Goal: Transaction & Acquisition: Purchase product/service

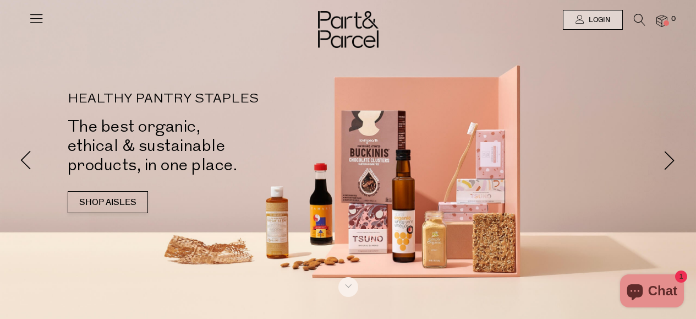
click at [32, 18] on icon at bounding box center [36, 17] width 15 height 15
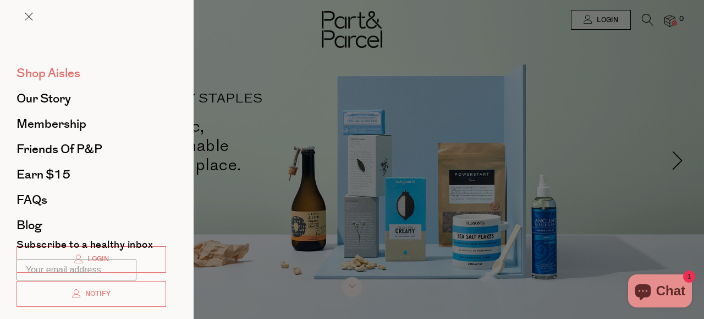
click at [50, 67] on span "Shop Aisles" at bounding box center [49, 73] width 64 height 18
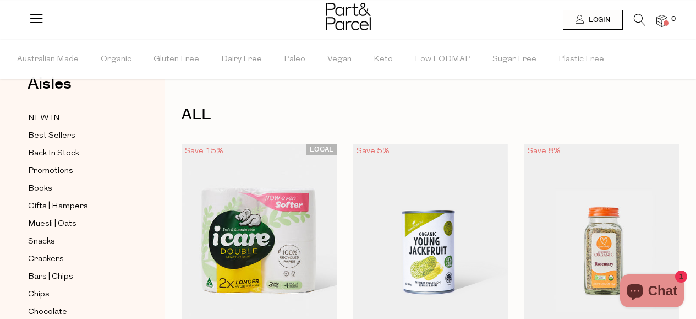
scroll to position [34, 0]
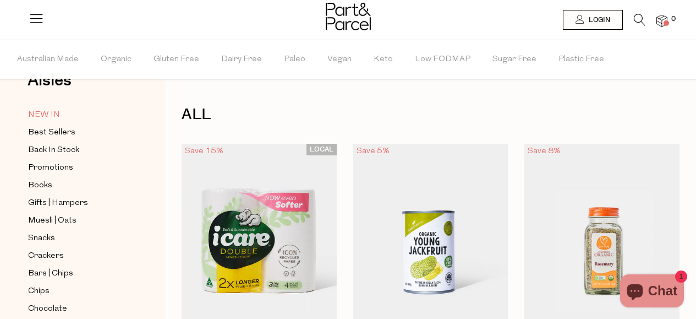
click at [55, 115] on span "NEW IN" at bounding box center [44, 114] width 32 height 13
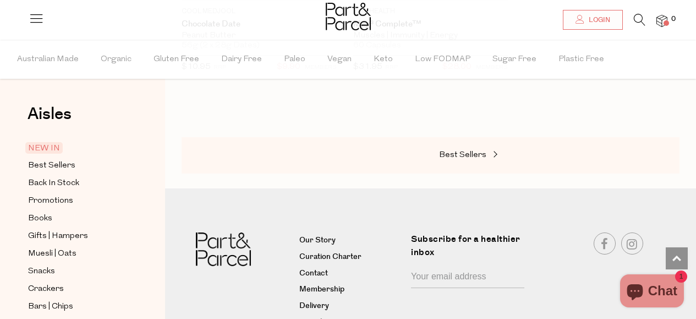
scroll to position [1458, 0]
click at [55, 168] on span "Best Sellers" at bounding box center [51, 165] width 47 height 13
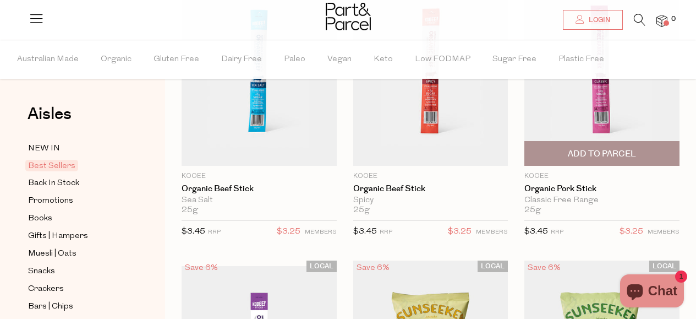
scroll to position [161, 0]
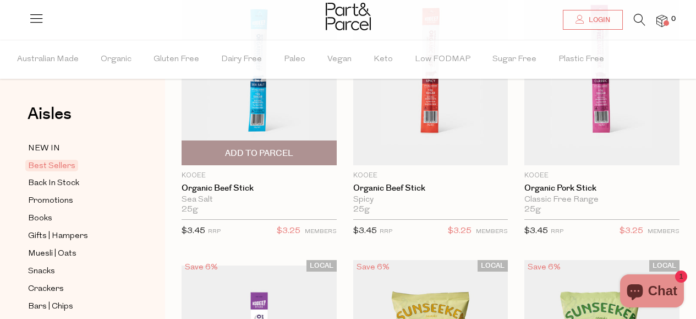
click at [283, 150] on span "Add To Parcel" at bounding box center [259, 153] width 68 height 12
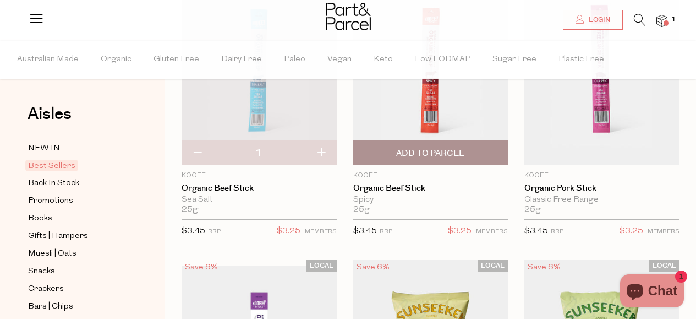
click at [448, 147] on span "Add To Parcel" at bounding box center [430, 153] width 68 height 12
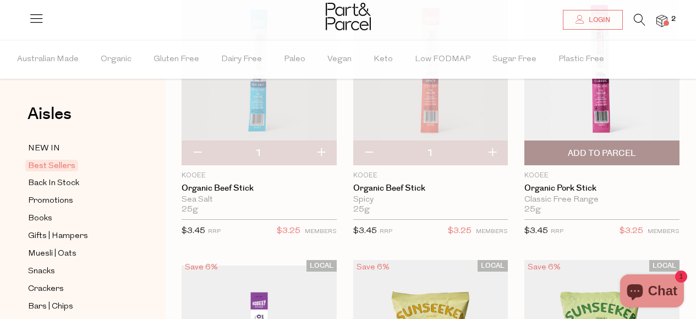
click at [546, 151] on span "Add To Parcel" at bounding box center [602, 153] width 149 height 24
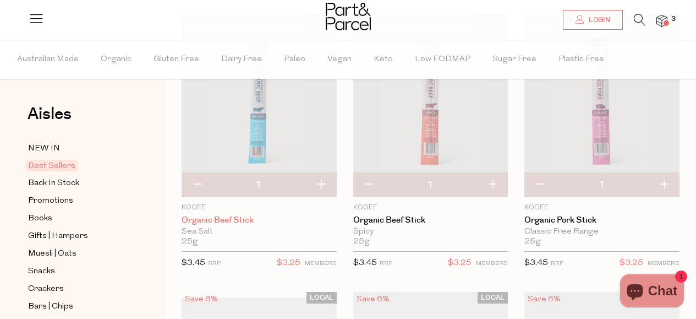
scroll to position [129, 0]
click at [328, 185] on button "button" at bounding box center [320, 185] width 31 height 24
type input "2"
click at [490, 182] on button "button" at bounding box center [492, 185] width 31 height 24
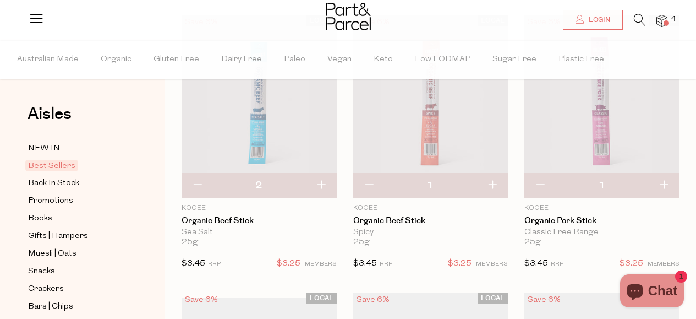
type input "2"
click at [669, 183] on button "button" at bounding box center [663, 185] width 31 height 24
type input "2"
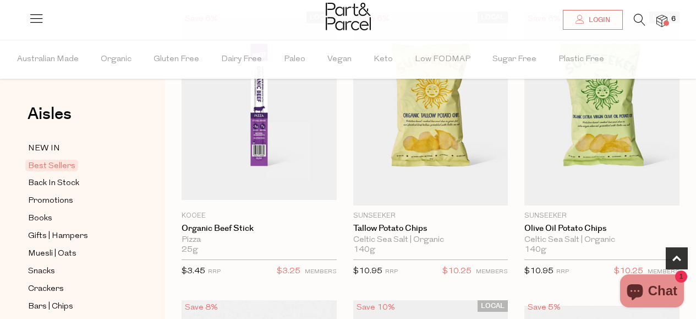
scroll to position [412, 0]
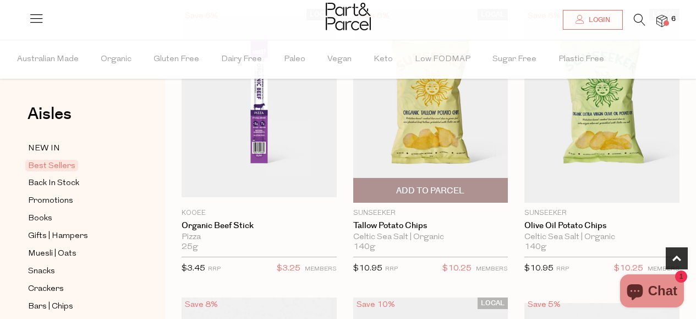
click at [446, 189] on span "Add To Parcel" at bounding box center [430, 191] width 68 height 12
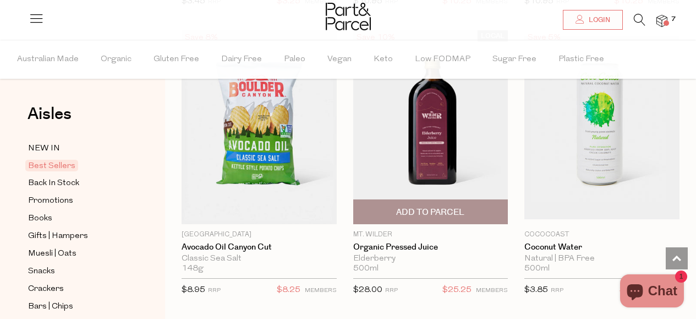
scroll to position [680, 0]
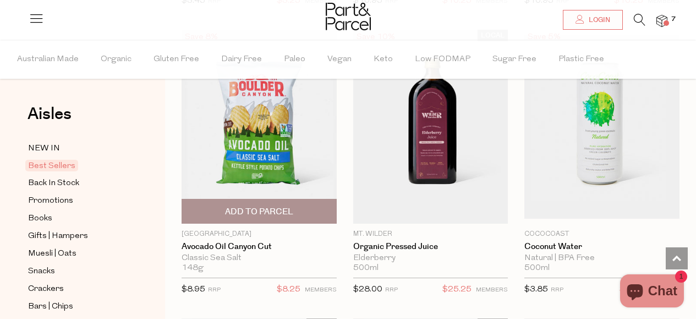
click at [263, 206] on span "Add To Parcel" at bounding box center [259, 212] width 68 height 12
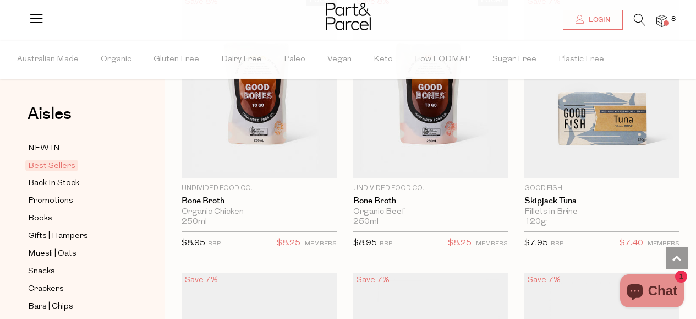
scroll to position [1004, 0]
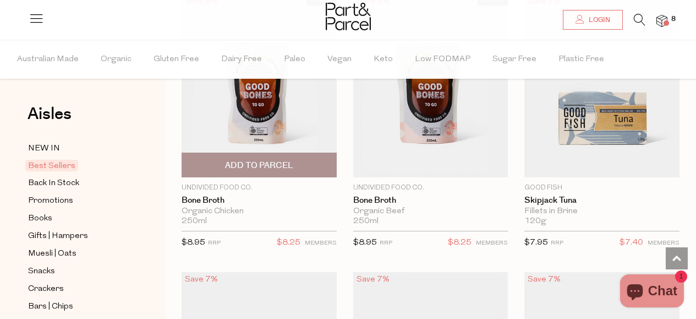
click at [256, 165] on span "Add To Parcel" at bounding box center [259, 166] width 68 height 12
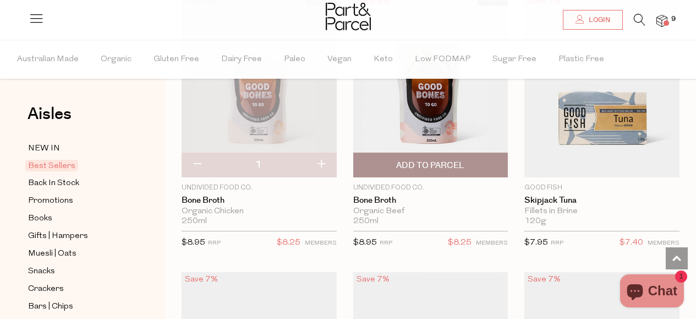
click at [424, 162] on span "Add To Parcel" at bounding box center [430, 166] width 68 height 12
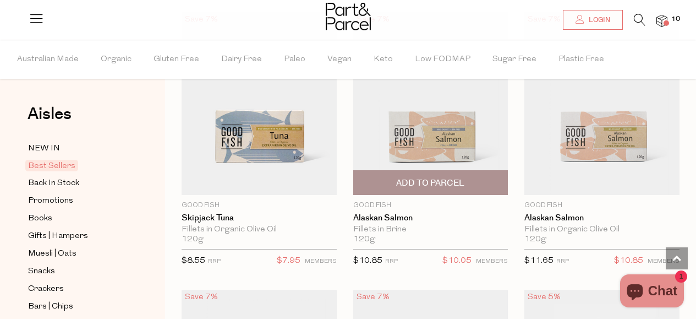
scroll to position [1264, 0]
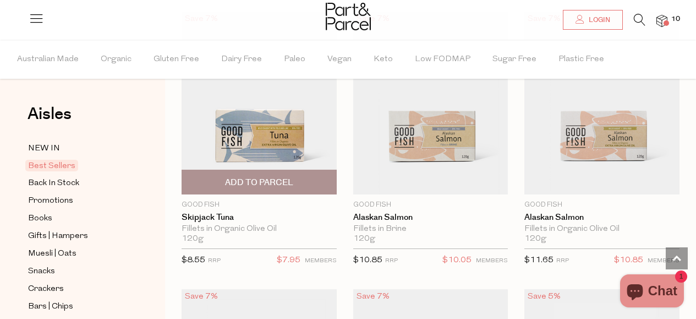
click at [284, 180] on span "Add To Parcel" at bounding box center [259, 183] width 68 height 12
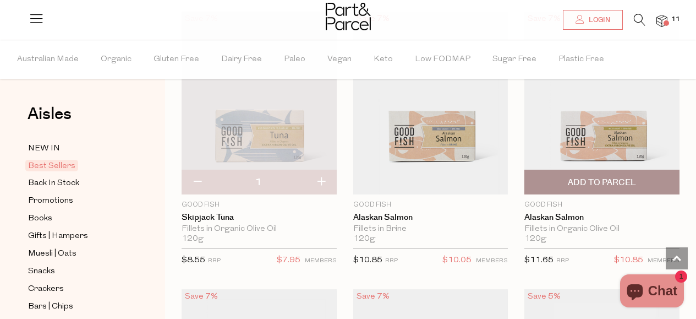
click at [611, 177] on span "Add To Parcel" at bounding box center [602, 183] width 68 height 12
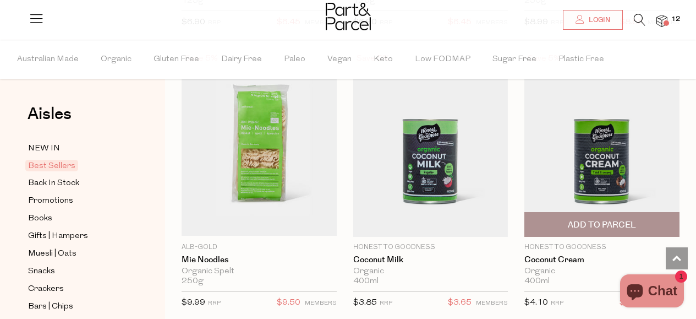
scroll to position [1783, 0]
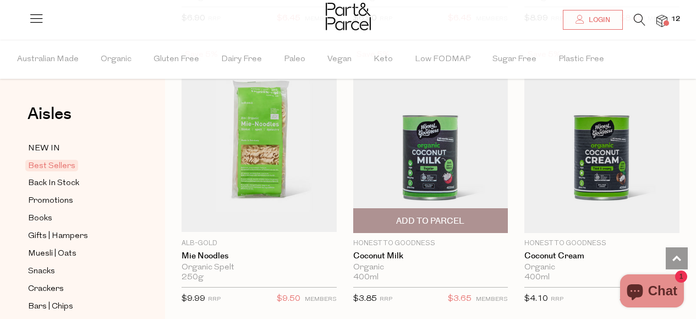
click at [455, 215] on span "Add To Parcel" at bounding box center [430, 221] width 68 height 12
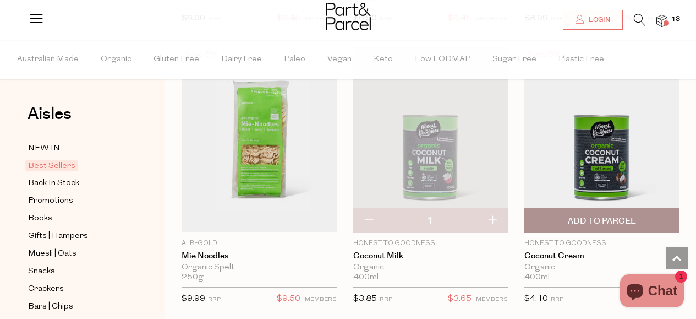
click at [552, 218] on span "Add To Parcel" at bounding box center [602, 221] width 149 height 24
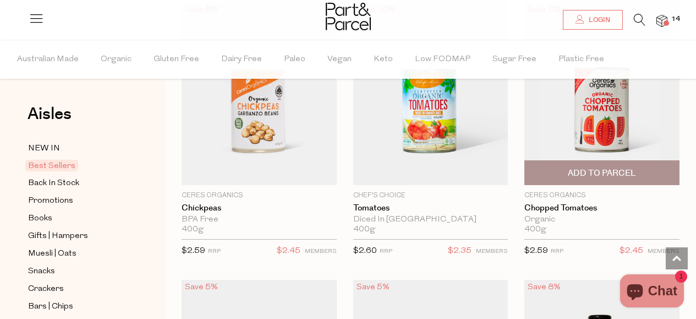
scroll to position [2109, 0]
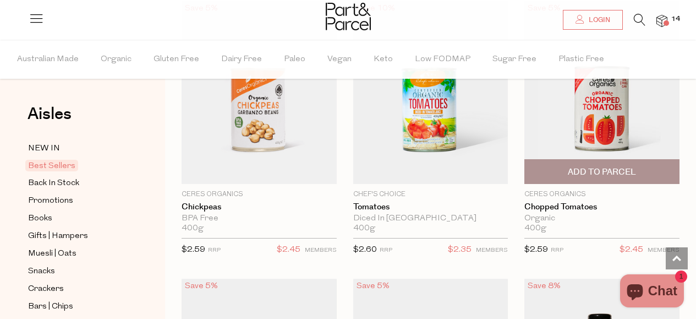
click at [580, 166] on span "Add To Parcel" at bounding box center [602, 172] width 68 height 12
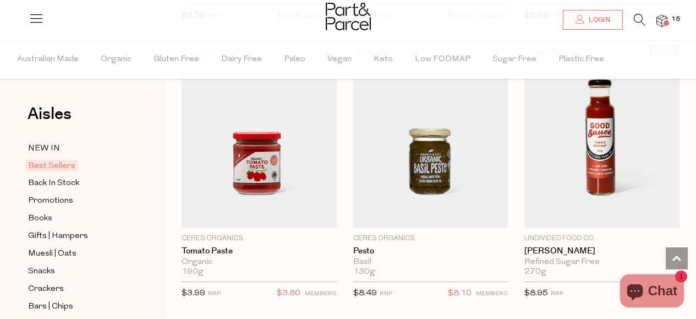
scroll to position [2344, 0]
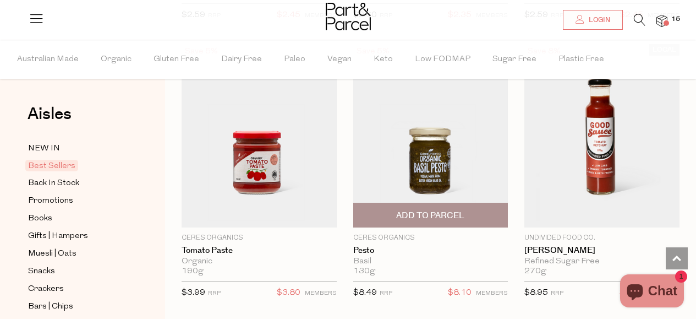
click at [445, 211] on span "Add To Parcel" at bounding box center [430, 216] width 68 height 12
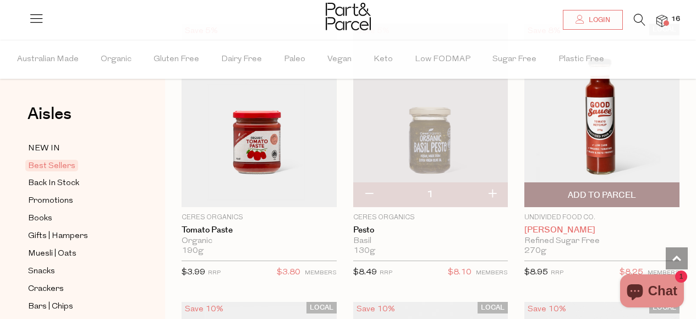
scroll to position [2365, 0]
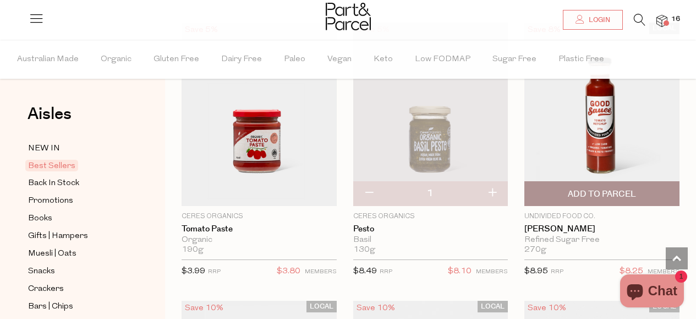
click at [587, 188] on span "Add To Parcel" at bounding box center [602, 194] width 68 height 12
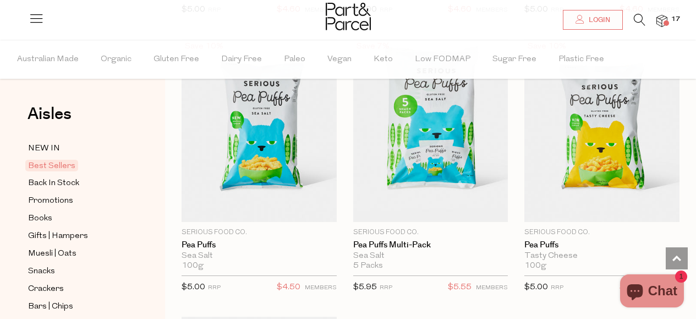
scroll to position [3461, 0]
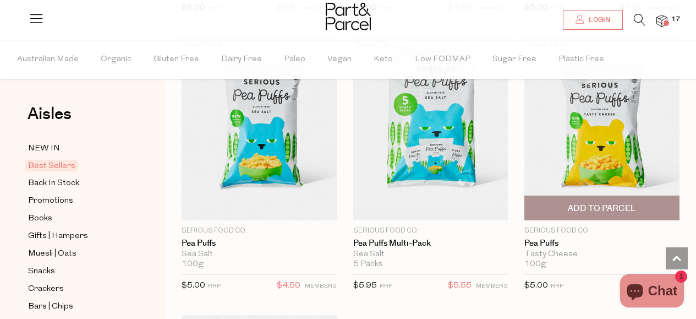
click at [549, 196] on span "Add To Parcel" at bounding box center [602, 208] width 149 height 24
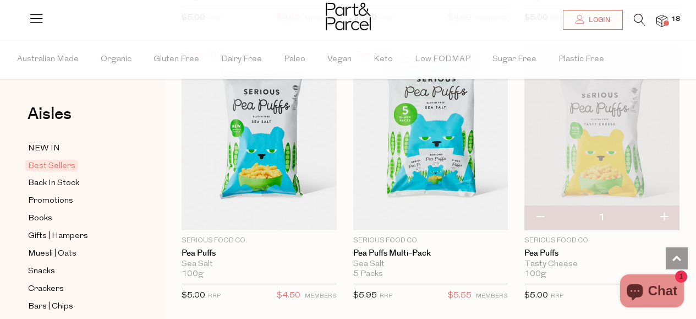
scroll to position [3449, 0]
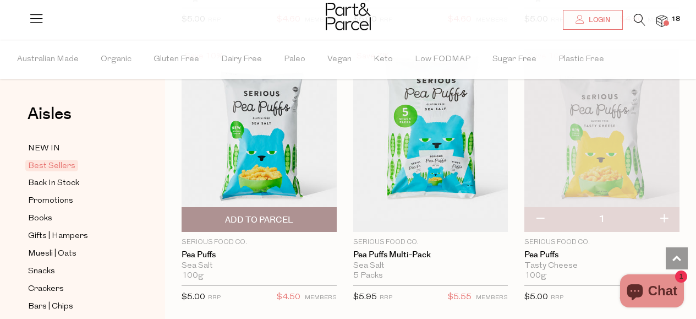
click at [279, 214] on span "Add To Parcel" at bounding box center [259, 220] width 68 height 12
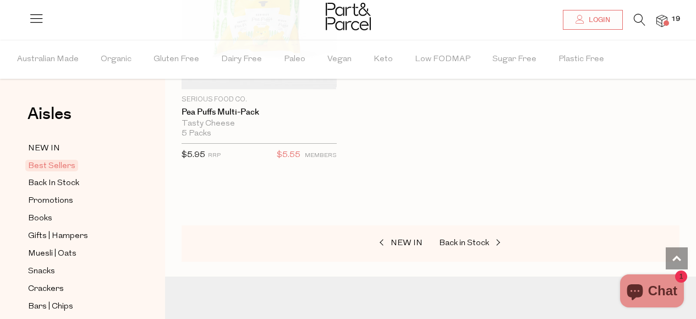
scroll to position [3869, 0]
click at [63, 178] on span "Back In Stock" at bounding box center [53, 183] width 51 height 13
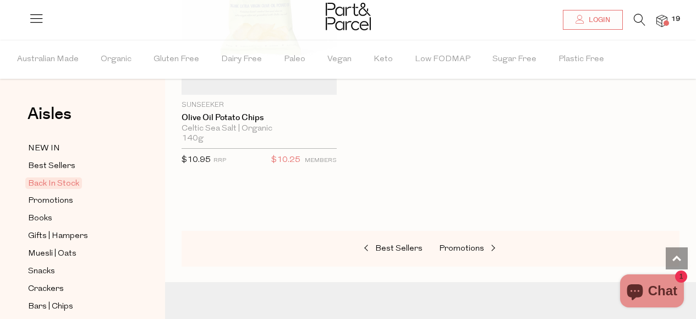
scroll to position [1087, 0]
click at [64, 197] on span "Promotions" at bounding box center [50, 200] width 45 height 13
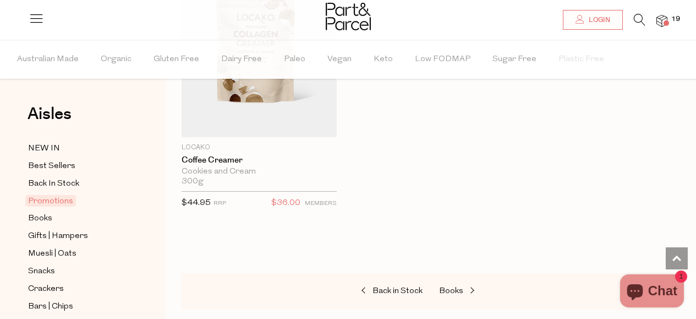
scroll to position [1311, 0]
click at [50, 222] on span "Books" at bounding box center [40, 218] width 24 height 13
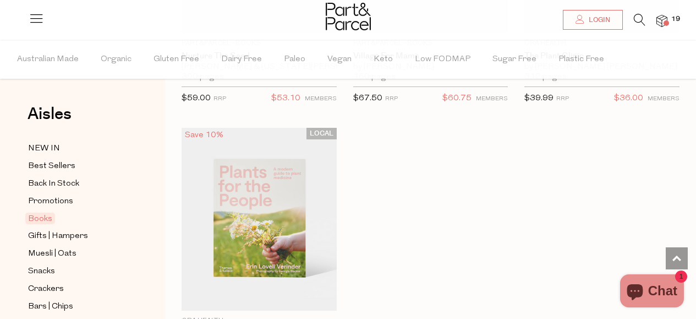
scroll to position [849, 0]
click at [51, 236] on span "Gifts | Hampers" at bounding box center [58, 235] width 60 height 13
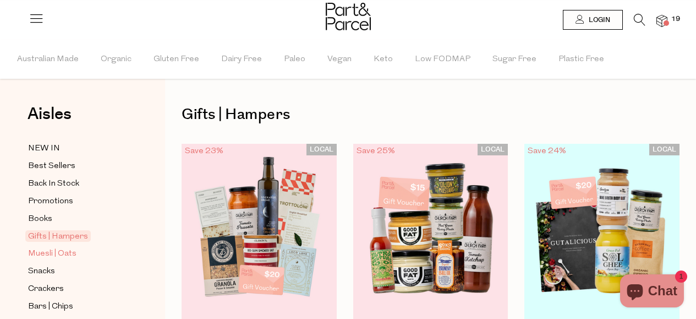
click at [63, 248] on span "Muesli | Oats" at bounding box center [52, 253] width 48 height 13
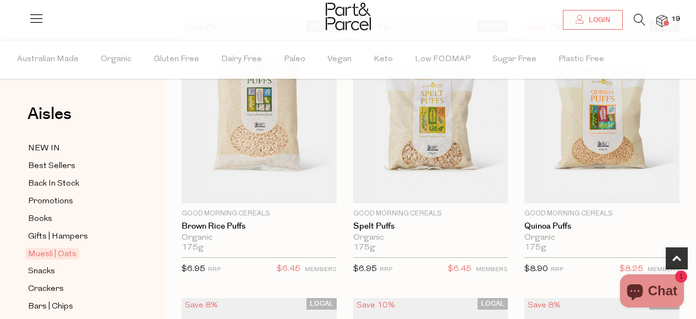
scroll to position [401, 0]
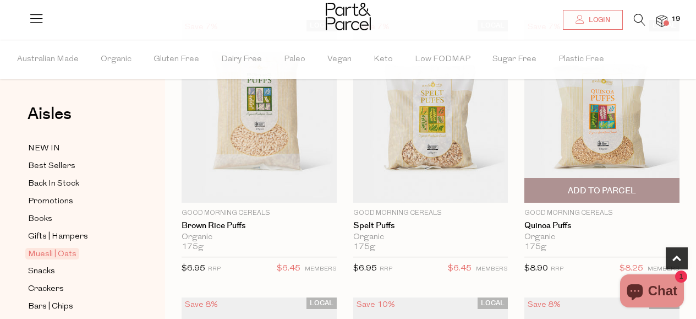
click at [565, 186] on span "Add To Parcel" at bounding box center [602, 190] width 149 height 24
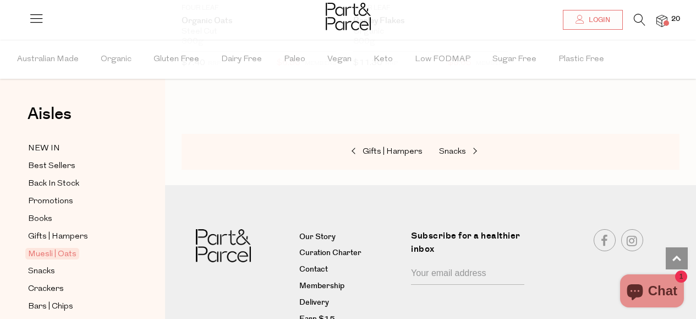
scroll to position [4792, 0]
click at [53, 266] on span "Snacks" at bounding box center [41, 271] width 27 height 13
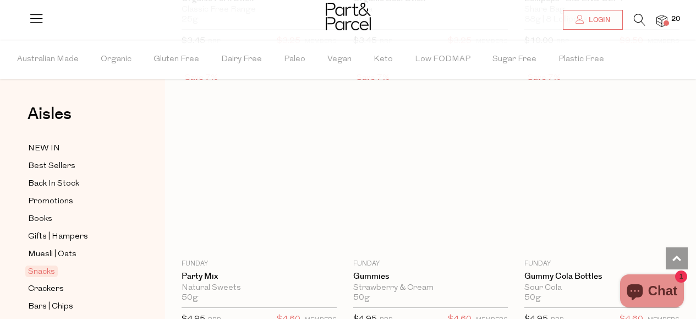
scroll to position [80, 0]
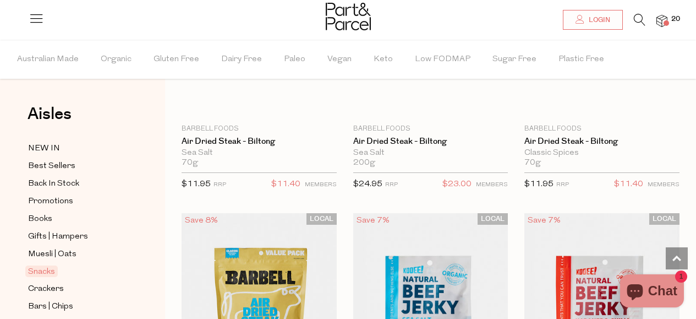
type input "2"
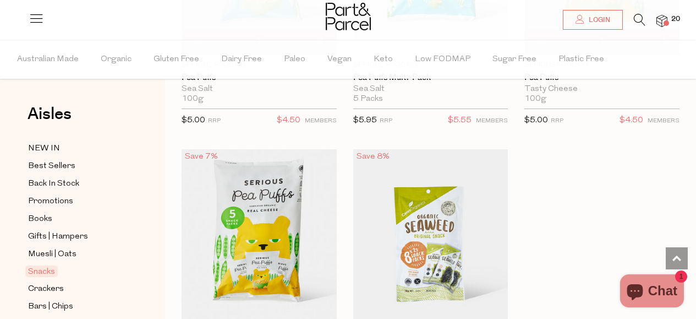
scroll to position [4457, 0]
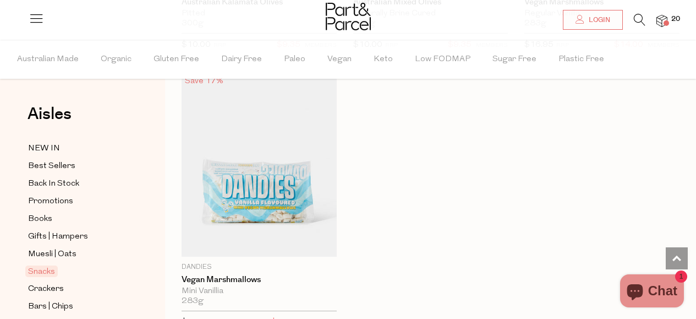
scroll to position [6197, 0]
click at [57, 282] on span "Crackers" at bounding box center [46, 288] width 36 height 13
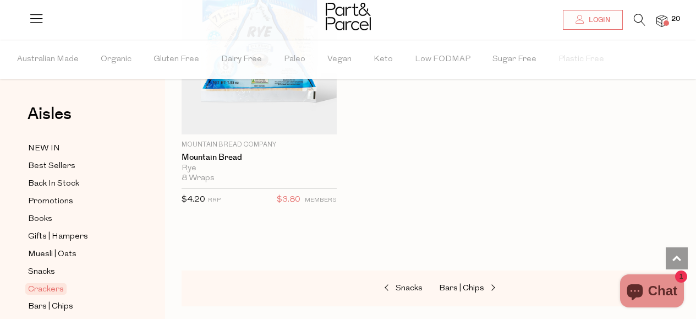
scroll to position [3526, 0]
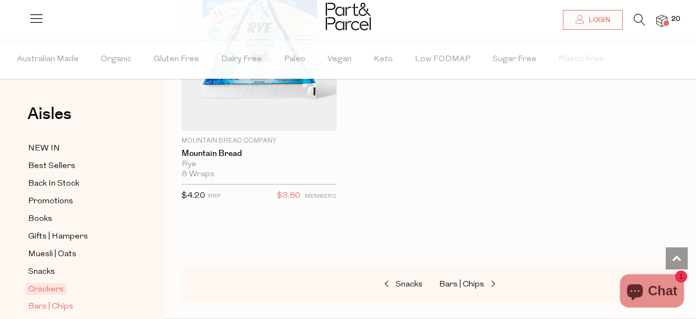
click at [59, 300] on span "Bars | Chips" at bounding box center [50, 306] width 45 height 13
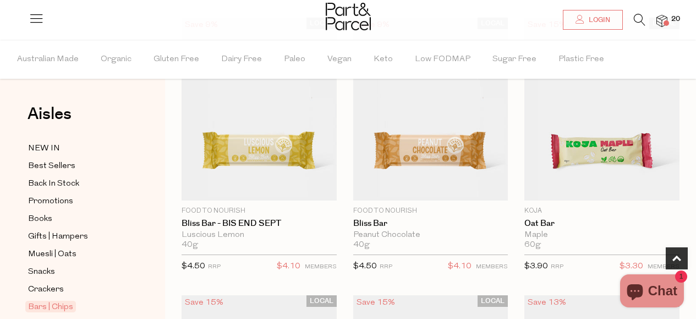
scroll to position [413, 0]
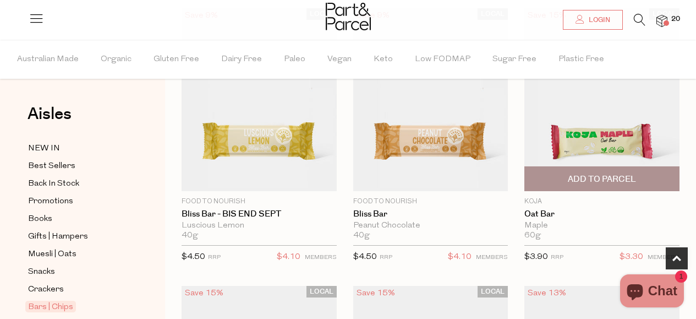
click at [603, 173] on span "Add To Parcel" at bounding box center [602, 179] width 68 height 12
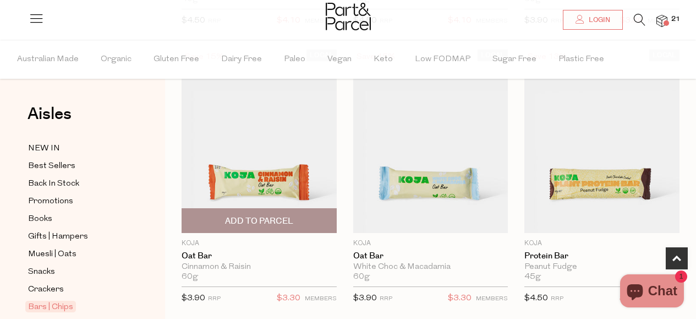
scroll to position [651, 0]
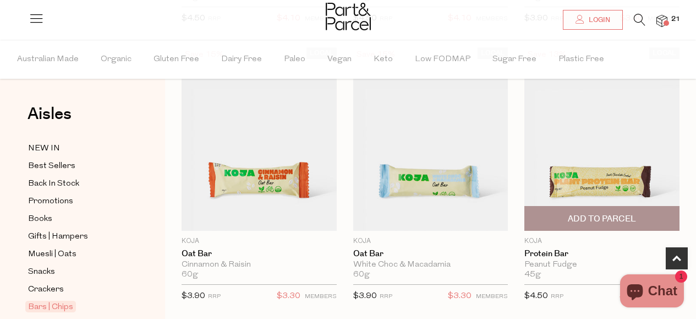
click at [590, 219] on span "Add To Parcel" at bounding box center [602, 219] width 68 height 12
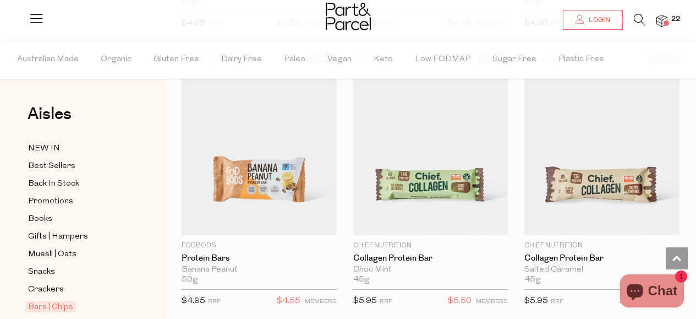
scroll to position [1202, 0]
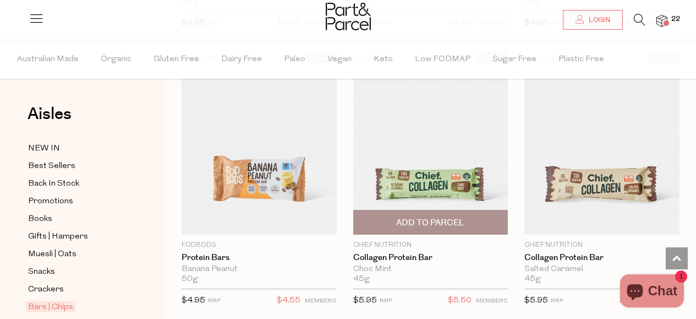
click at [456, 221] on span "Add To Parcel" at bounding box center [430, 223] width 68 height 12
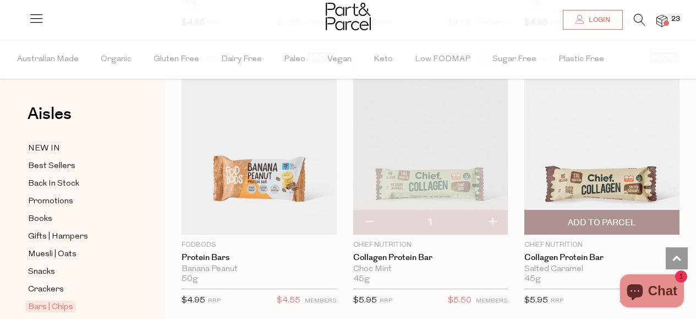
click at [561, 215] on span "Add To Parcel" at bounding box center [602, 222] width 149 height 24
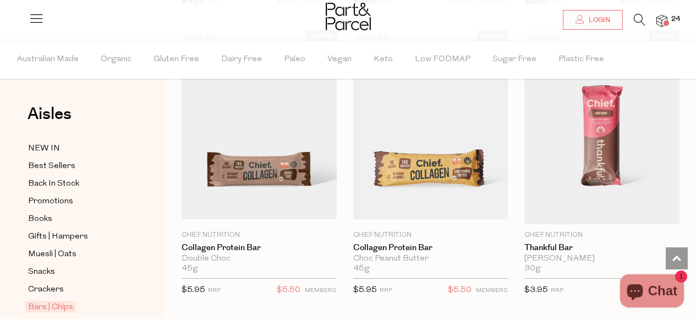
scroll to position [1501, 0]
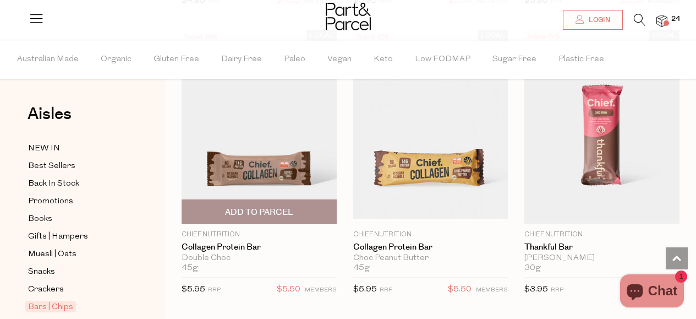
click at [253, 211] on span "Add To Parcel" at bounding box center [259, 212] width 68 height 12
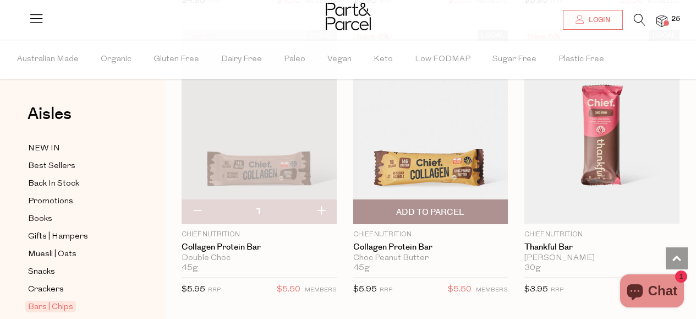
click at [406, 206] on span "Add To Parcel" at bounding box center [430, 212] width 68 height 12
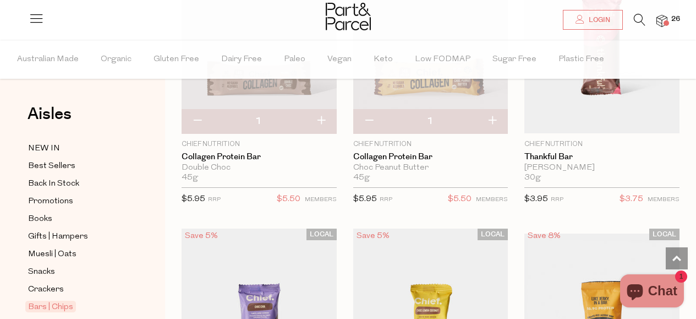
scroll to position [1590, 0]
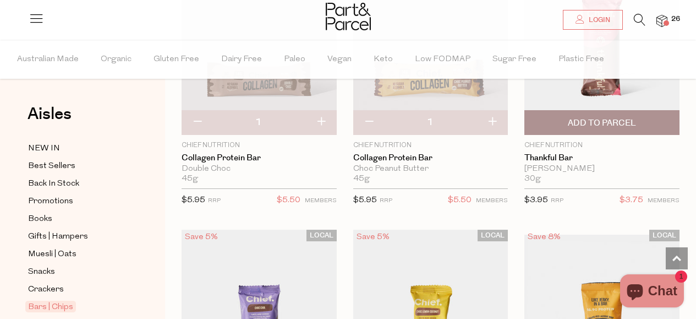
click at [578, 123] on span "Add To Parcel" at bounding box center [602, 123] width 68 height 12
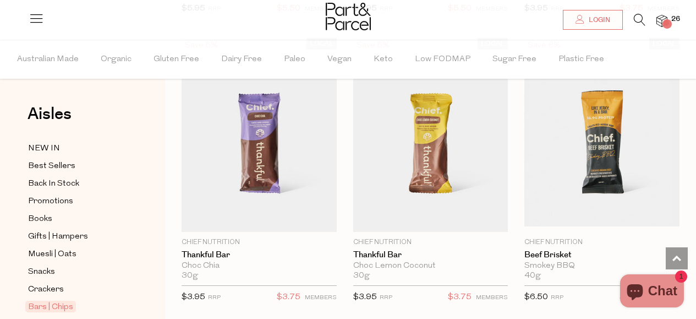
scroll to position [1783, 0]
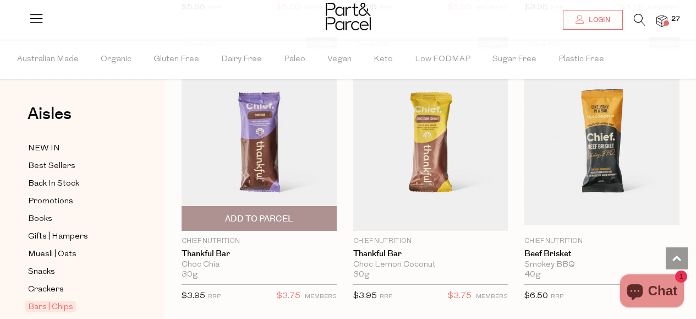
click at [289, 220] on span "Add To Parcel" at bounding box center [259, 219] width 68 height 12
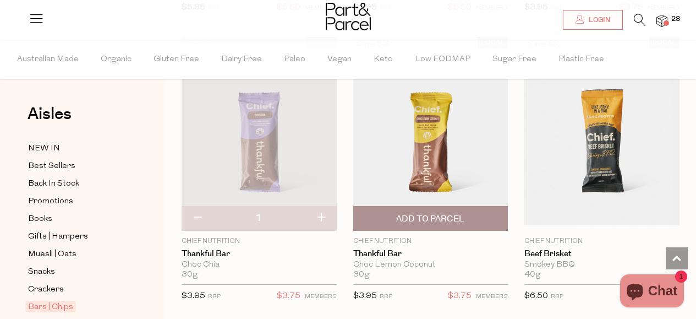
click at [463, 213] on span "Add To Parcel" at bounding box center [430, 219] width 68 height 12
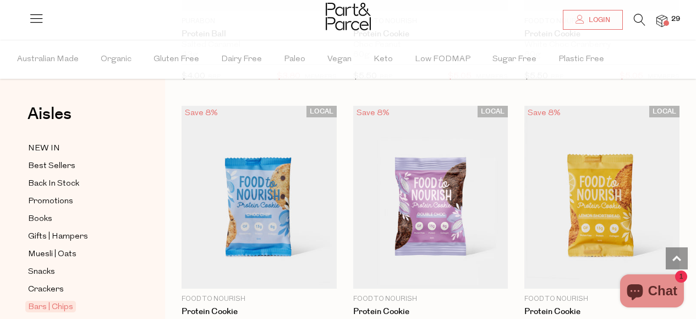
scroll to position [4245, 0]
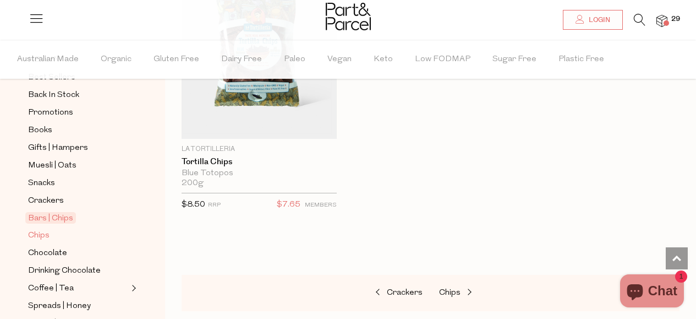
scroll to position [89, 0]
click at [43, 229] on span "Chips" at bounding box center [38, 234] width 21 height 13
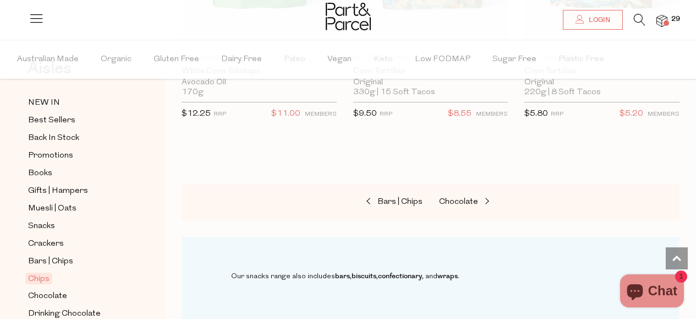
scroll to position [46, 0]
click at [51, 289] on span "Chocolate" at bounding box center [47, 295] width 39 height 13
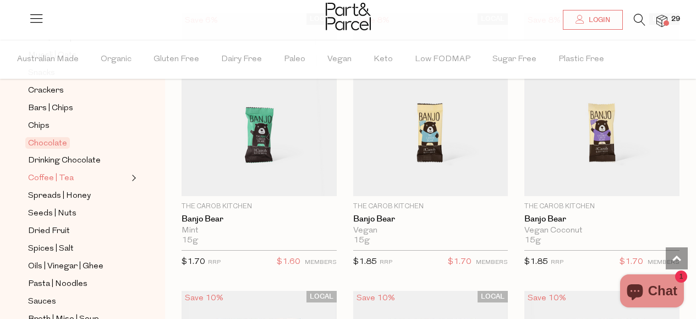
scroll to position [199, 0]
click at [61, 154] on span "Drinking Chocolate" at bounding box center [64, 160] width 73 height 13
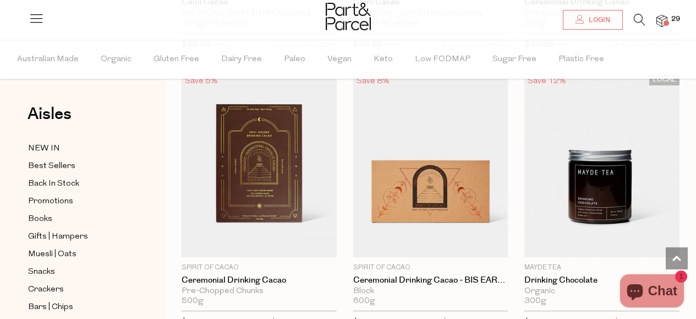
scroll to position [941, 0]
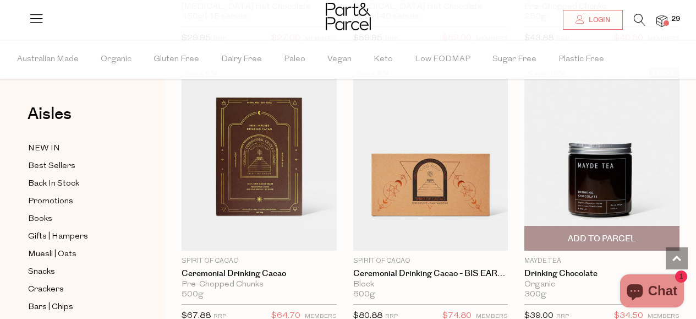
click at [567, 233] on span "Add To Parcel" at bounding box center [602, 238] width 149 height 24
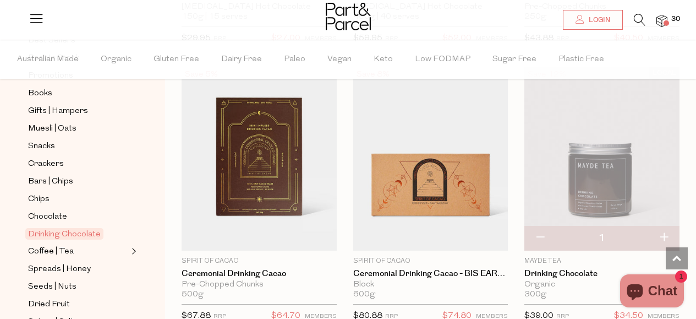
scroll to position [127, 0]
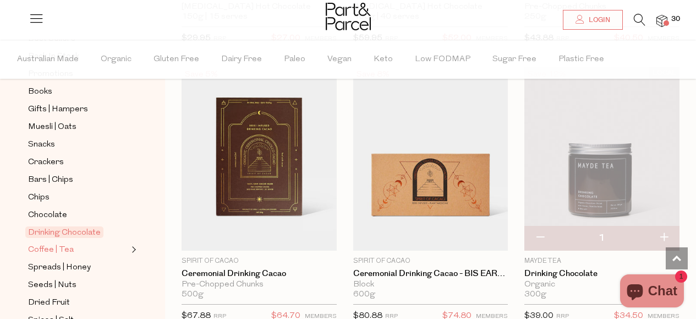
click at [68, 244] on span "Coffee | Tea" at bounding box center [51, 249] width 46 height 13
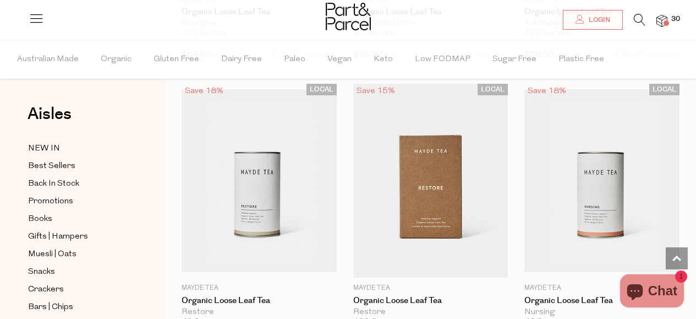
scroll to position [4246, 0]
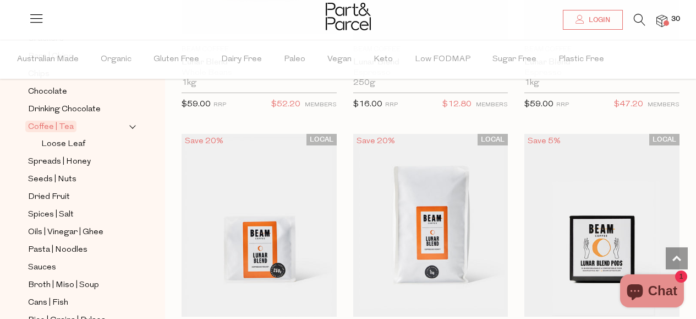
scroll to position [253, 0]
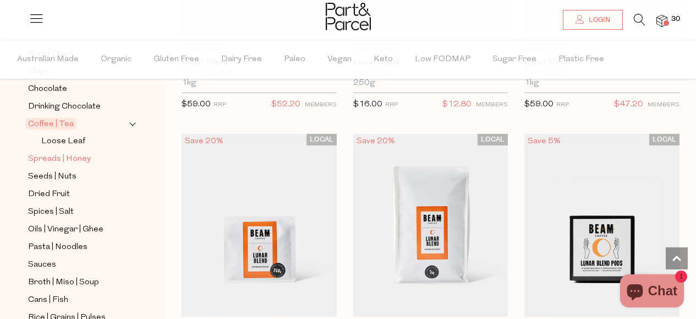
click at [83, 152] on span "Spreads | Honey" at bounding box center [59, 158] width 63 height 13
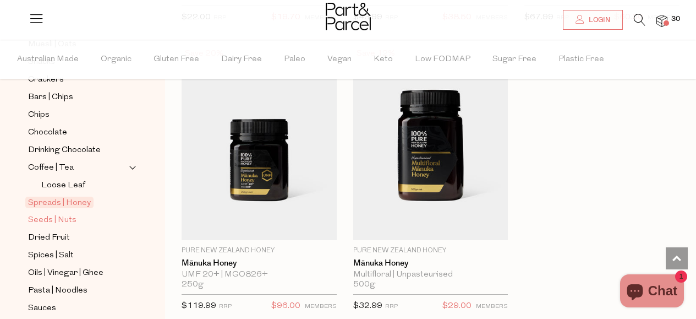
scroll to position [210, 0]
click at [69, 213] on span "Seeds | Nuts" at bounding box center [52, 219] width 48 height 13
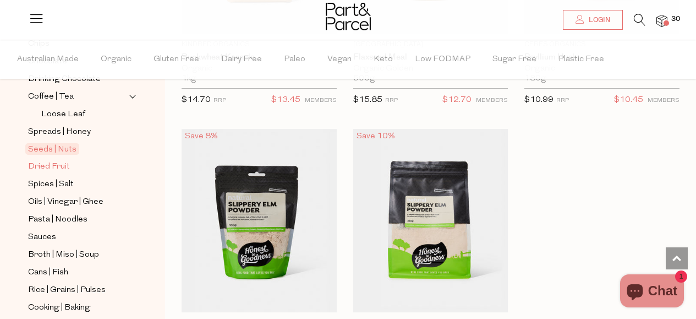
scroll to position [282, 0]
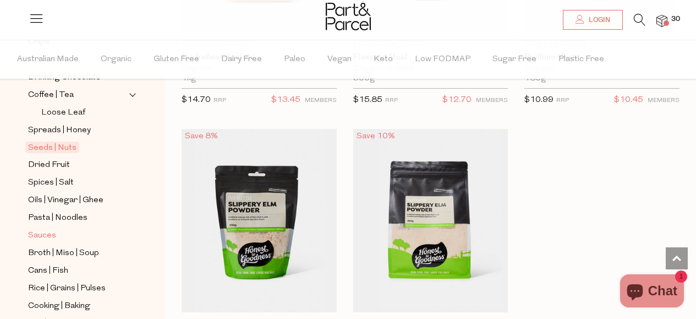
click at [45, 229] on span "Sauces" at bounding box center [42, 235] width 28 height 13
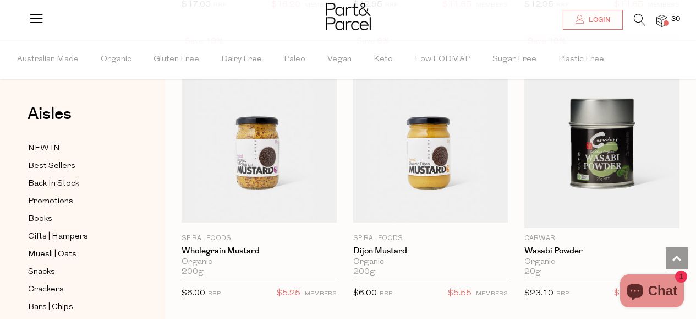
scroll to position [4017, 0]
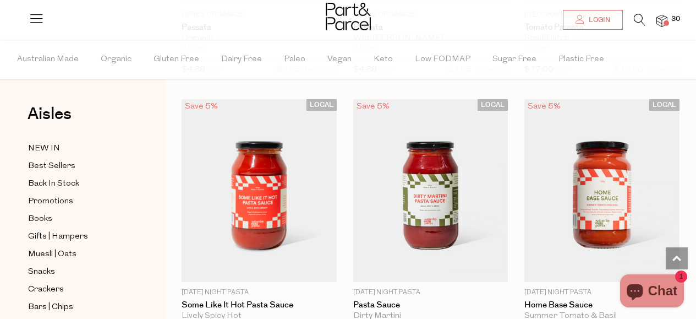
scroll to position [5626, 0]
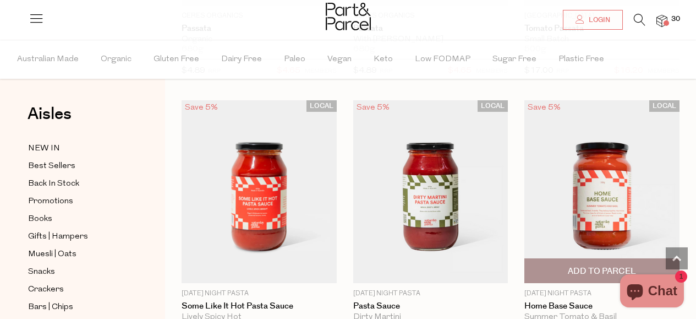
click at [587, 265] on span "Add To Parcel" at bounding box center [602, 271] width 68 height 12
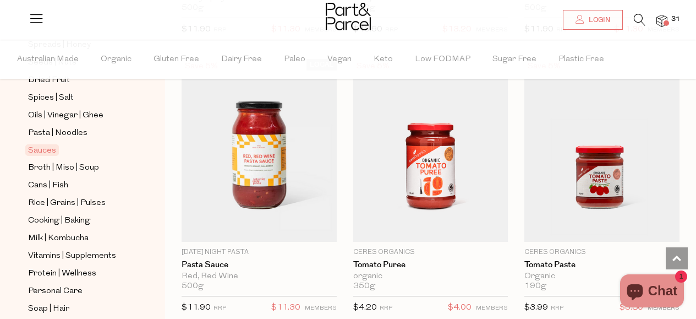
scroll to position [369, 0]
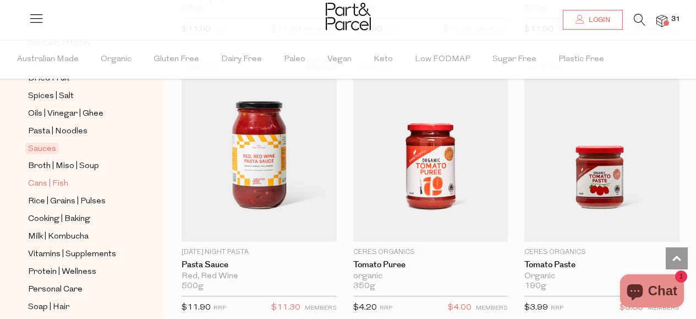
click at [57, 177] on span "Cans | Fish" at bounding box center [48, 183] width 40 height 13
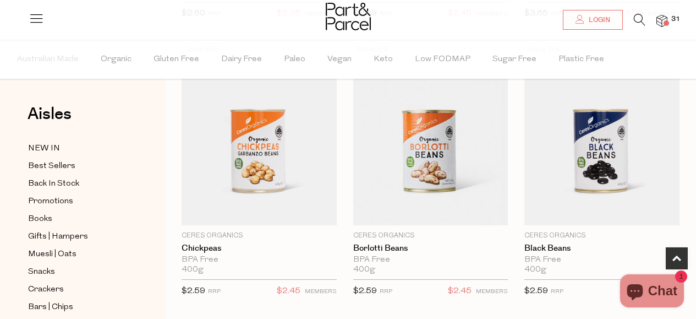
scroll to position [379, 0]
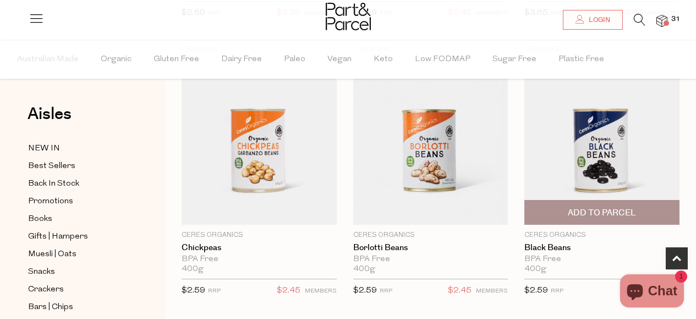
click at [627, 212] on span "Add To Parcel" at bounding box center [602, 213] width 68 height 12
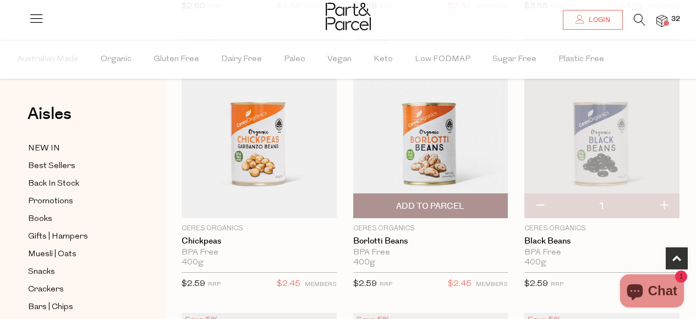
scroll to position [385, 0]
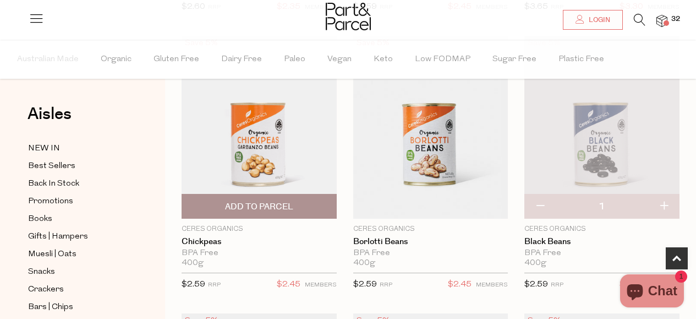
click at [286, 205] on span "Add To Parcel" at bounding box center [259, 207] width 68 height 12
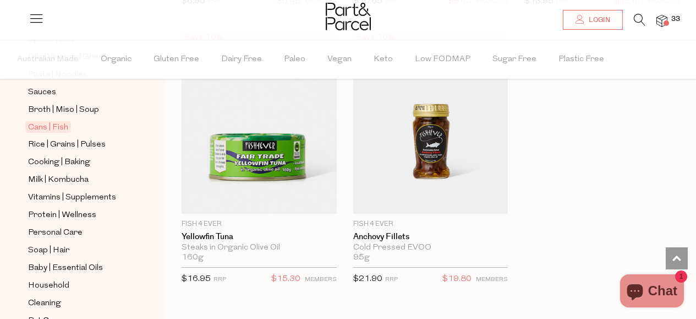
scroll to position [426, 0]
click at [80, 155] on span "Cooking | Baking" at bounding box center [59, 161] width 62 height 13
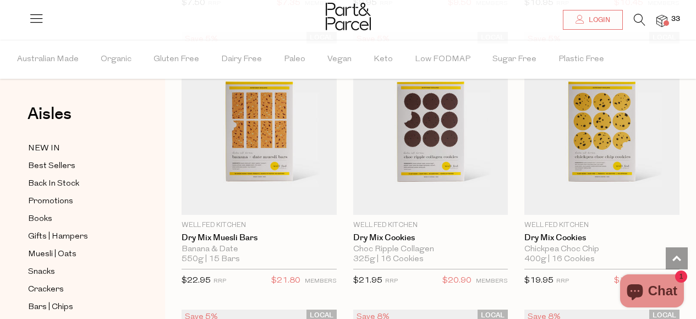
scroll to position [388, 0]
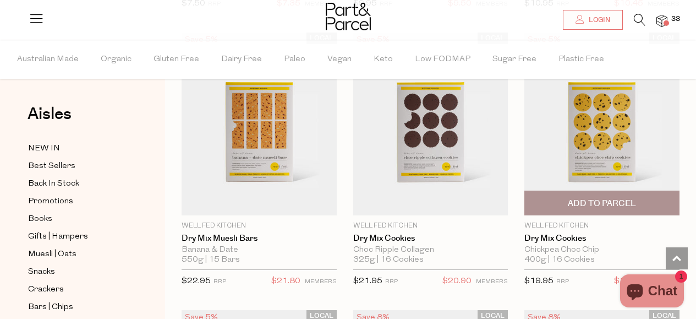
click at [555, 199] on span "Add To Parcel" at bounding box center [602, 203] width 149 height 24
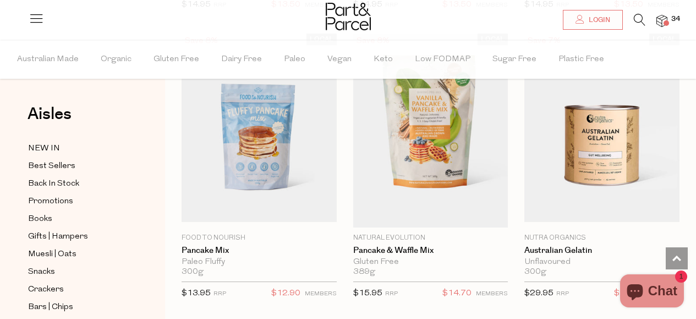
scroll to position [1220, 0]
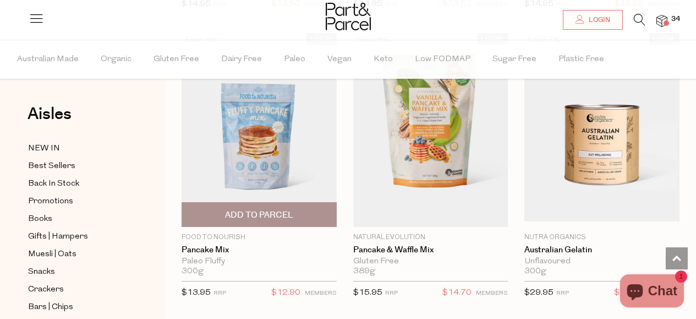
click at [236, 209] on span "Add To Parcel" at bounding box center [259, 215] width 68 height 12
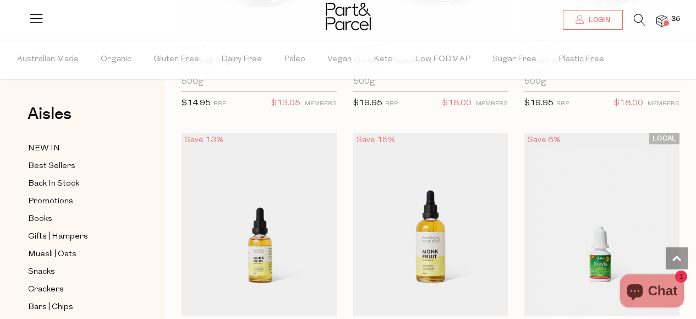
scroll to position [3919, 0]
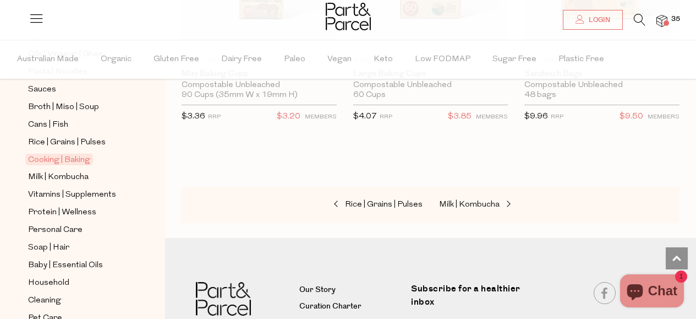
scroll to position [464, 0]
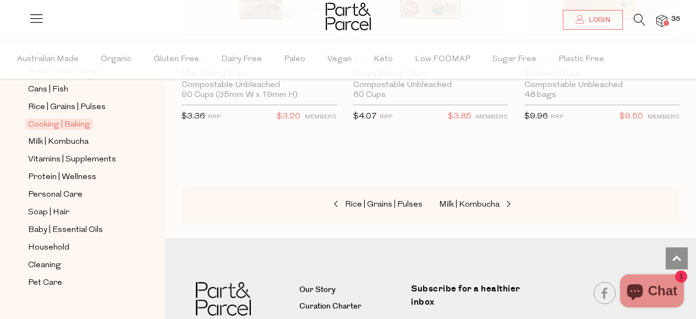
click at [661, 23] on img at bounding box center [661, 21] width 11 height 13
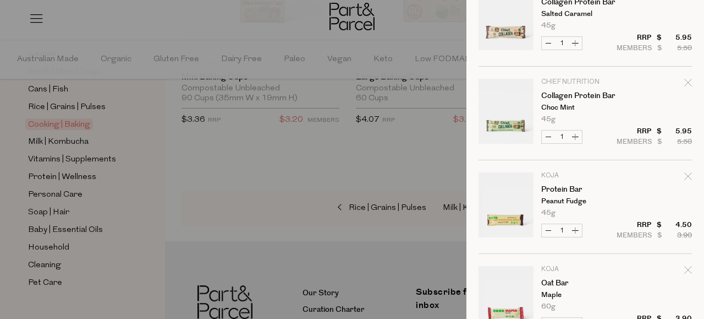
scroll to position [1083, 0]
click at [685, 86] on icon "Remove Collagen Protein Bar" at bounding box center [689, 83] width 8 height 8
type input "Add Membership"
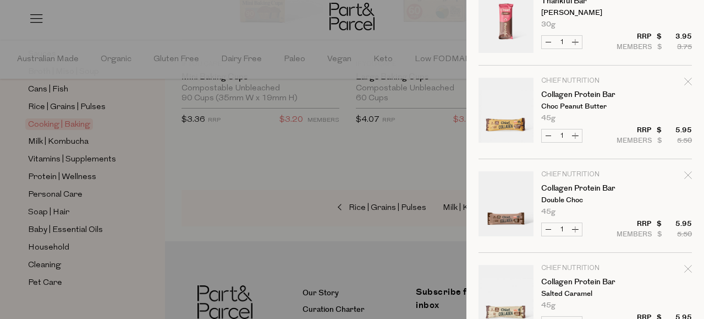
scroll to position [805, 0]
click at [685, 81] on icon "Remove Collagen Protein Bar" at bounding box center [689, 80] width 8 height 8
type input "Add Membership"
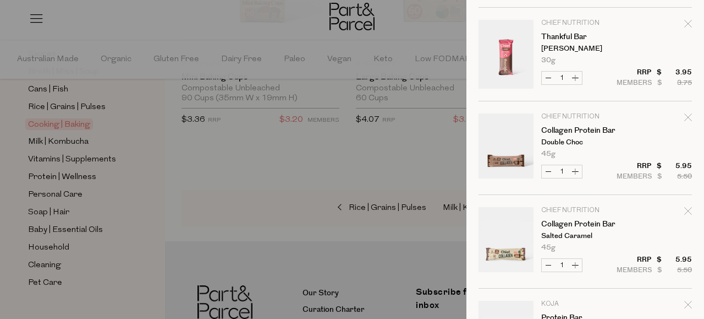
scroll to position [769, 0]
click at [685, 117] on icon "Remove Collagen Protein Bar" at bounding box center [689, 116] width 8 height 8
type input "Add Membership"
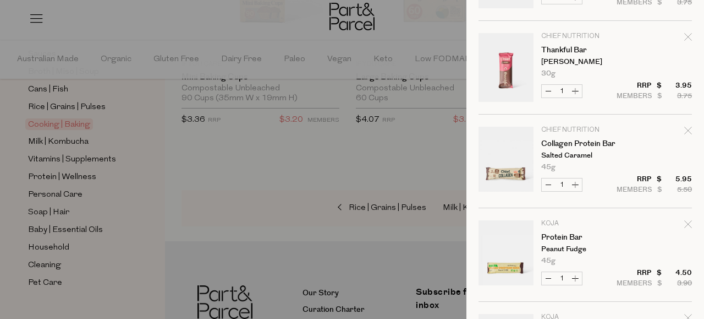
scroll to position [754, 0]
click at [685, 133] on icon "Remove Collagen Protein Bar" at bounding box center [689, 132] width 8 height 8
type input "Add Membership"
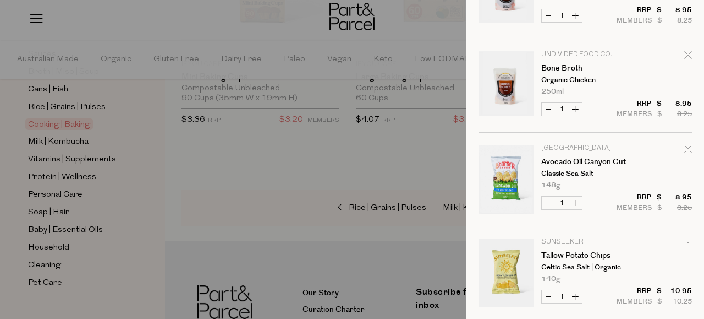
scroll to position [2512, 0]
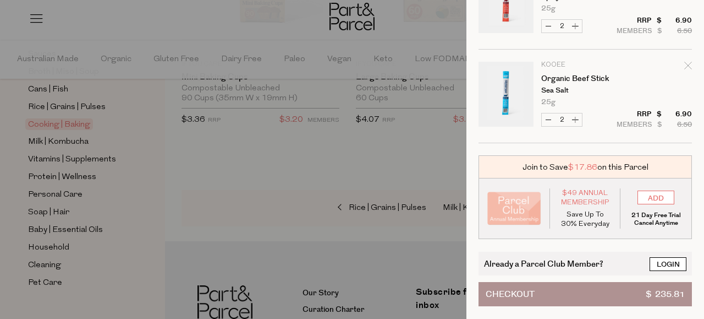
click at [668, 257] on link "Login" at bounding box center [668, 264] width 37 height 14
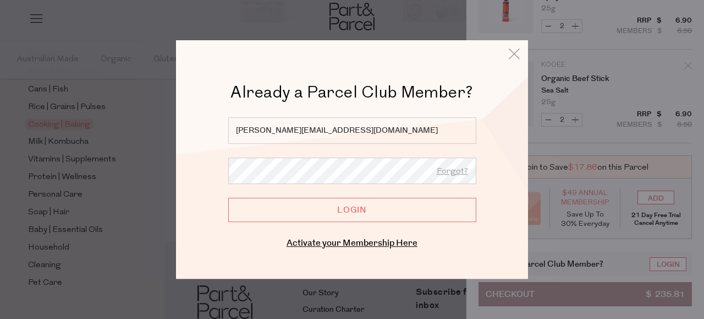
click at [394, 212] on input "Login" at bounding box center [352, 210] width 248 height 24
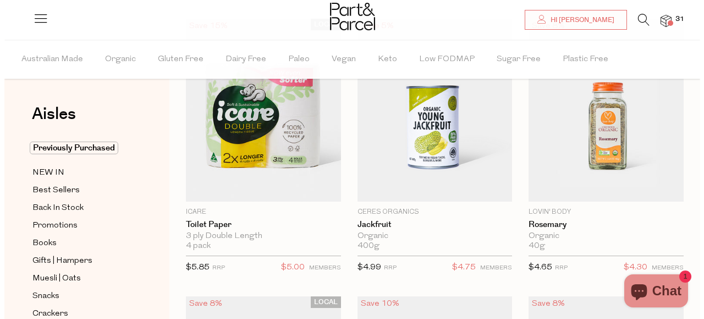
scroll to position [125, 0]
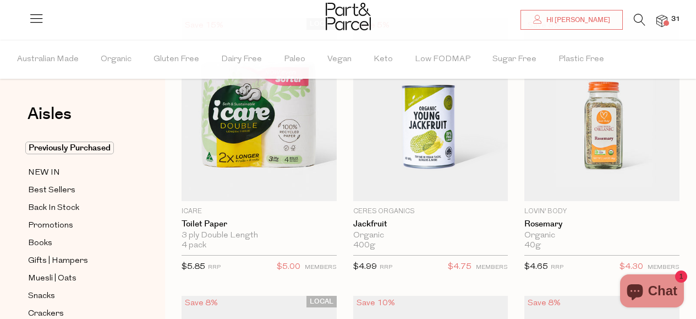
click at [674, 20] on span "31" at bounding box center [676, 19] width 14 height 10
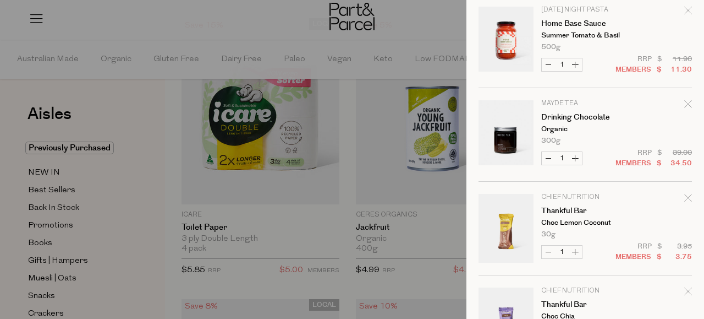
scroll to position [407, 0]
click at [685, 105] on icon "Remove Drinking Chocolate" at bounding box center [688, 104] width 7 height 7
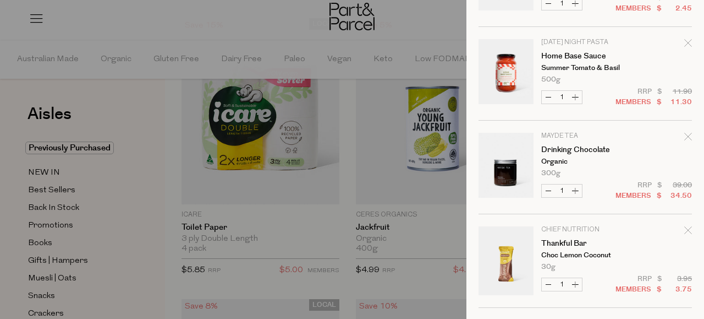
scroll to position [375, 0]
click at [685, 134] on icon "Remove Drinking Chocolate" at bounding box center [689, 137] width 8 height 8
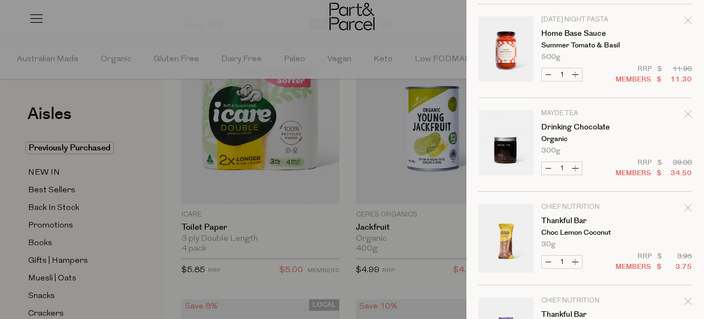
scroll to position [393, 0]
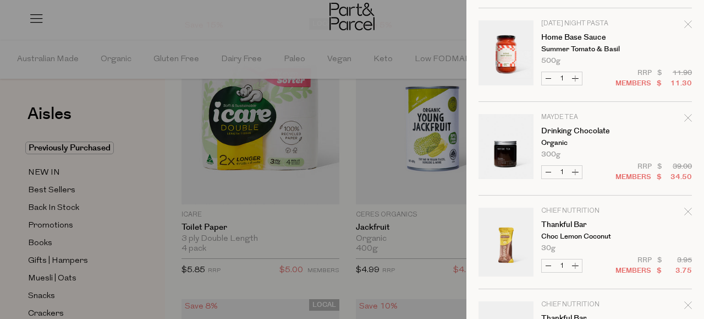
click at [685, 121] on icon "Remove Drinking Chocolate" at bounding box center [689, 118] width 8 height 8
click at [548, 173] on button "Decrease Drinking Chocolate" at bounding box center [548, 172] width 13 height 13
type input "0"
click at [685, 114] on icon "Remove Drinking Chocolate" at bounding box center [689, 118] width 8 height 8
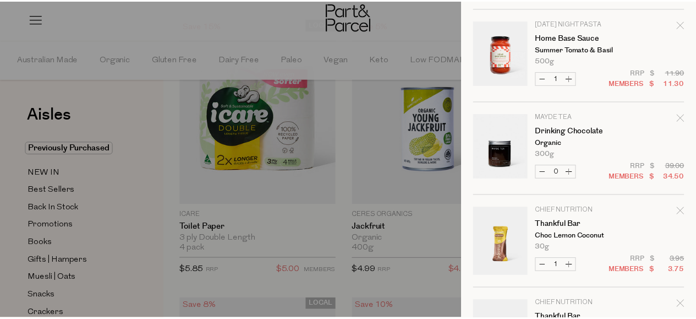
scroll to position [0, 0]
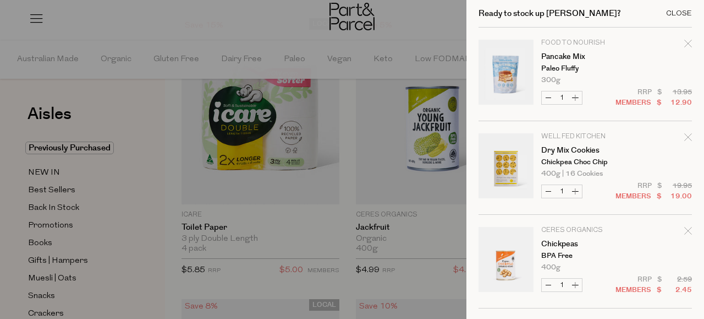
click at [673, 10] on div "Close" at bounding box center [679, 13] width 26 height 7
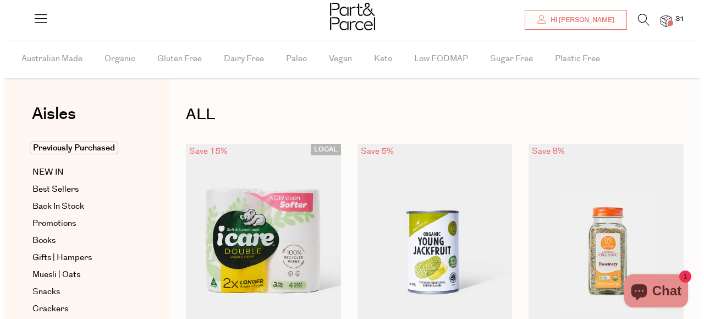
scroll to position [125, 0]
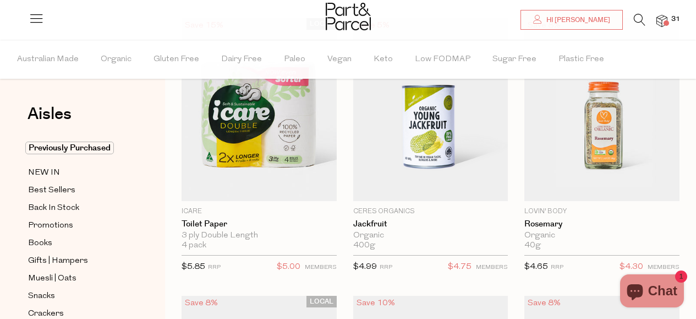
click at [666, 21] on span at bounding box center [667, 23] width 6 height 6
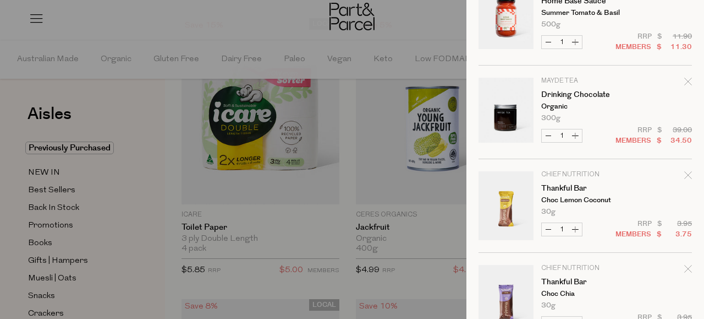
scroll to position [429, 0]
click at [685, 85] on icon "Remove Drinking Chocolate" at bounding box center [688, 81] width 7 height 7
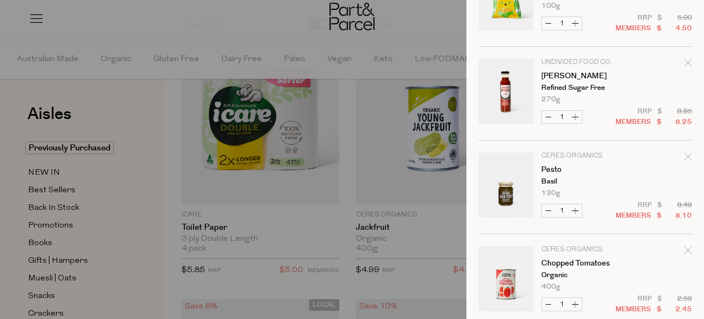
scroll to position [1198, 0]
click at [685, 64] on icon "Remove Tomato Ketchup" at bounding box center [688, 61] width 7 height 7
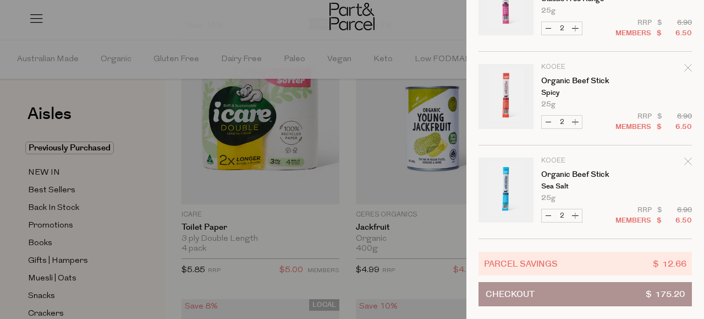
scroll to position [2229, 0]
click at [617, 288] on button "Checkout $ 175.20" at bounding box center [585, 294] width 213 height 24
